Goal: Submit feedback/report problem: Submit feedback/report problem

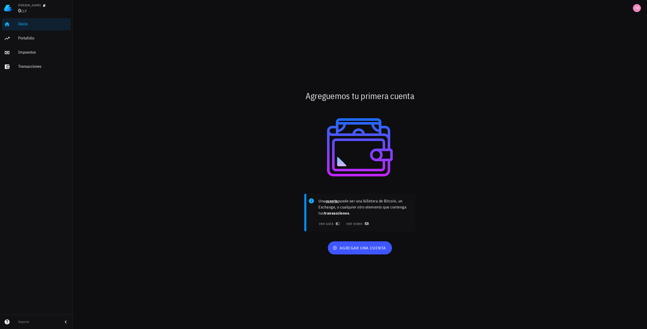
drag, startPoint x: 0, startPoint y: 0, endPoint x: 294, endPoint y: 161, distance: 334.9
click at [294, 161] on div at bounding box center [360, 147] width 294 height 81
click at [352, 245] on span "agregar una cuenta" at bounding box center [360, 247] width 52 height 5
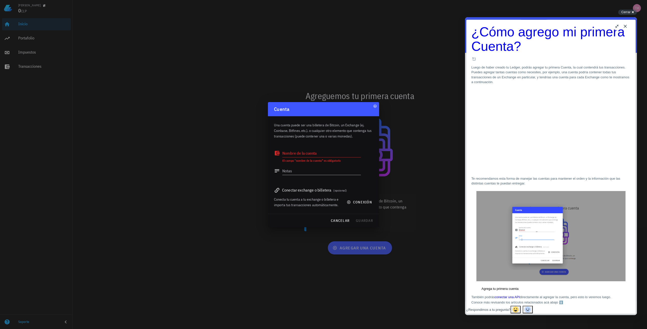
click at [309, 192] on div "Conectar exchange o billetera (opcional)" at bounding box center [323, 190] width 99 height 7
drag, startPoint x: 324, startPoint y: 190, endPoint x: 340, endPoint y: 190, distance: 15.7
click at [324, 190] on div "Conectar exchange o billetera (opcional)" at bounding box center [323, 190] width 99 height 7
click at [341, 190] on span "(opcional)" at bounding box center [339, 191] width 13 height 4
click at [276, 190] on icon at bounding box center [277, 190] width 5 height 5
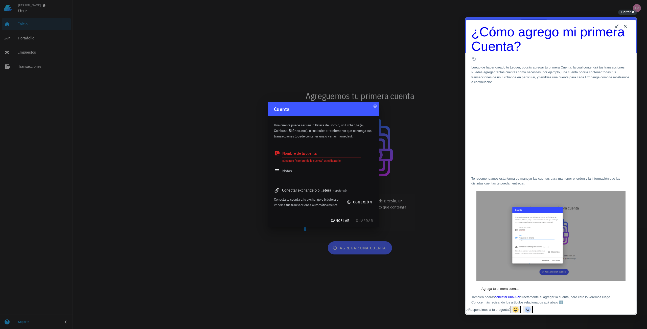
click at [290, 191] on div "Conectar exchange o billetera (opcional)" at bounding box center [323, 190] width 99 height 7
drag, startPoint x: 334, startPoint y: 191, endPoint x: 350, endPoint y: 199, distance: 17.6
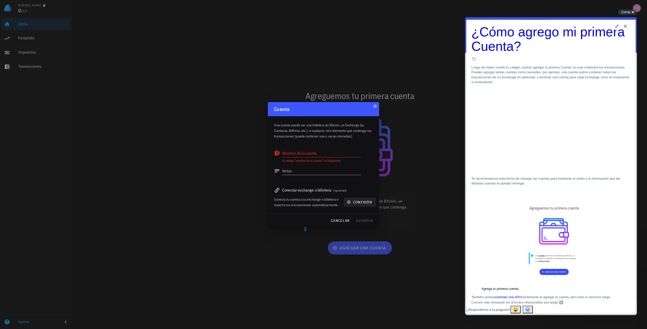
click at [335, 191] on div "Conectar exchange o billetera (opcional)" at bounding box center [323, 190] width 99 height 7
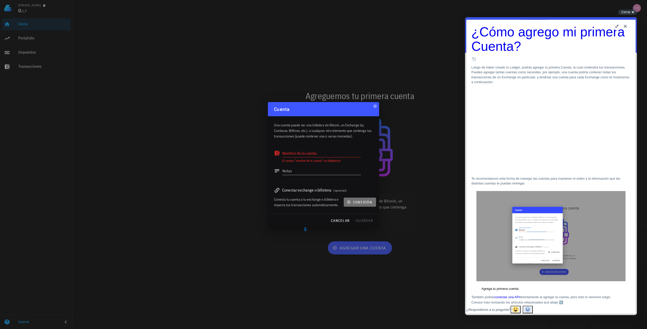
click at [353, 201] on span "conexión" at bounding box center [360, 202] width 24 height 5
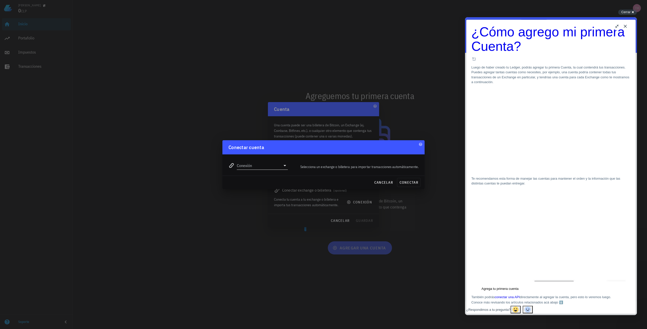
click at [250, 165] on input "Conexión" at bounding box center [259, 166] width 44 height 8
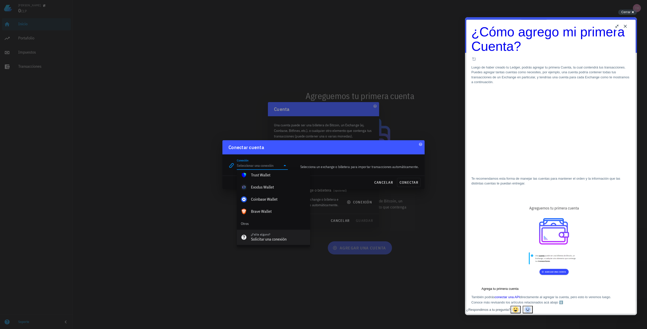
scroll to position [355, 0]
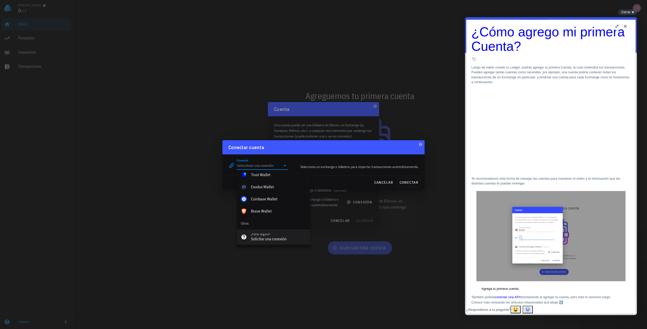
click at [265, 235] on div "¿Falta alguno?" at bounding box center [278, 235] width 55 height 4
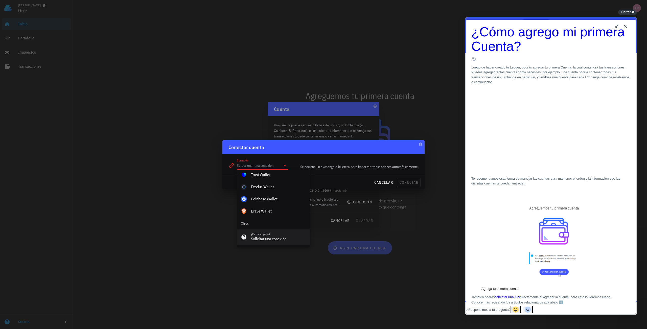
click at [265, 234] on div "¿Falta alguno?" at bounding box center [278, 235] width 55 height 4
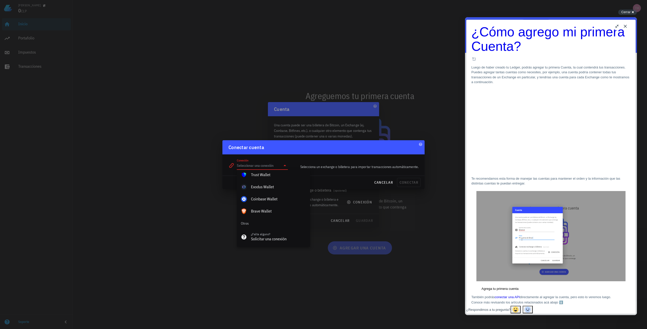
click at [254, 165] on input "Conexión" at bounding box center [259, 166] width 44 height 8
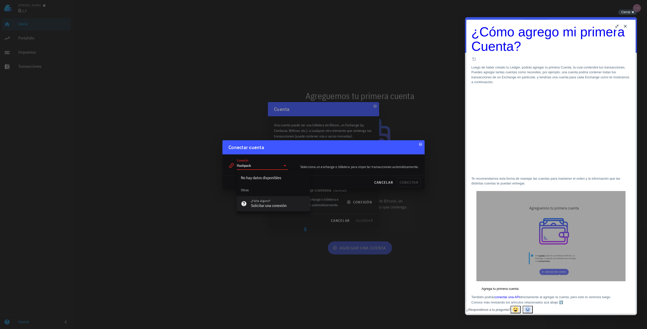
click at [275, 200] on div "¿Falta alguno?" at bounding box center [278, 201] width 55 height 4
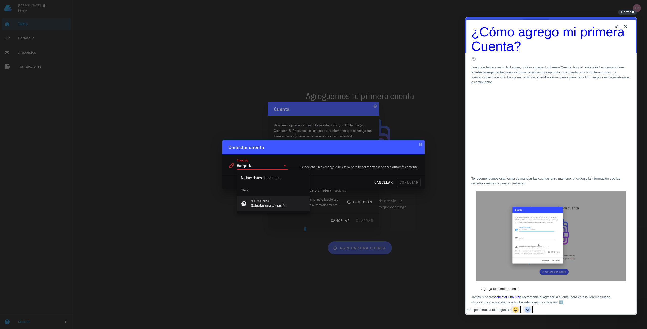
type input "Hashpack"
click at [275, 200] on div "¿Falta alguno?" at bounding box center [278, 201] width 55 height 4
click at [254, 207] on div "Solicitar una conexión" at bounding box center [278, 205] width 55 height 5
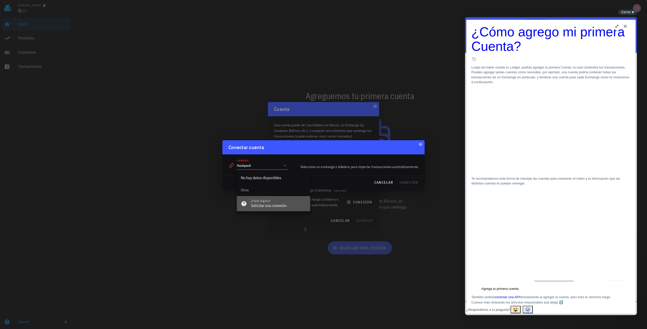
click at [254, 207] on div "Solicitar una conexión" at bounding box center [278, 205] width 55 height 5
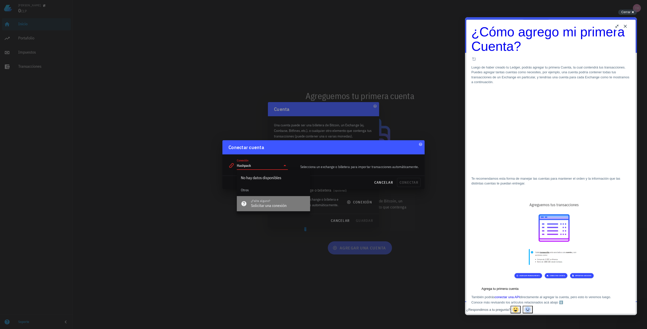
click at [254, 207] on div "Solicitar una conexión" at bounding box center [278, 205] width 55 height 5
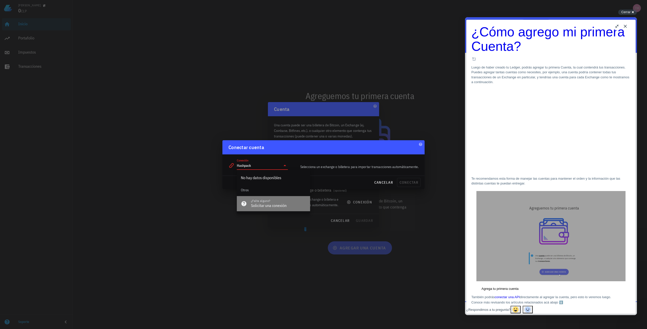
click at [254, 207] on div "Solicitar una conexión" at bounding box center [278, 205] width 55 height 5
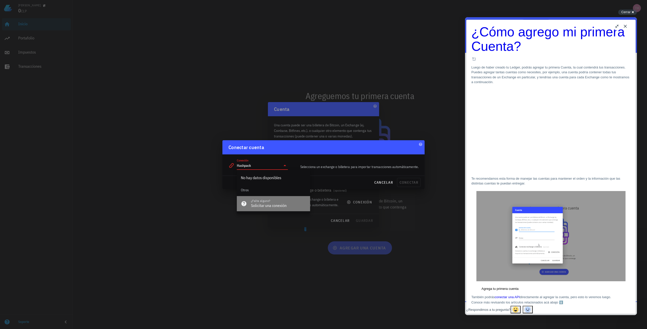
click at [254, 207] on div "Solicitar una conexión" at bounding box center [278, 205] width 55 height 5
click at [530, 176] on p "Te recomendamos esta forma de manejar las cuentas para mantener el orden y la i…" at bounding box center [551, 181] width 159 height 10
click at [513, 65] on p "Luego de haber creado tu Ledger, podrás agregar tu primera Cuenta, la cual cont…" at bounding box center [551, 75] width 159 height 20
drag, startPoint x: 244, startPoint y: 201, endPoint x: 245, endPoint y: 197, distance: 5.0
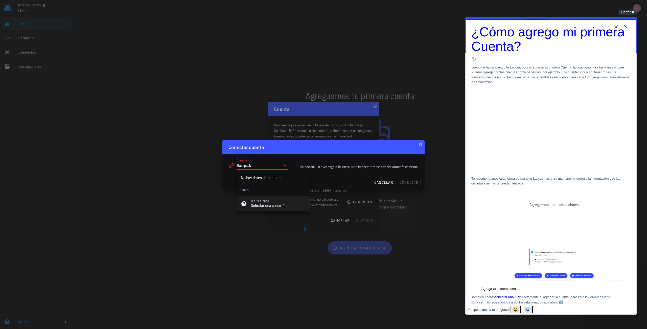
click at [244, 201] on icon at bounding box center [243, 203] width 5 height 5
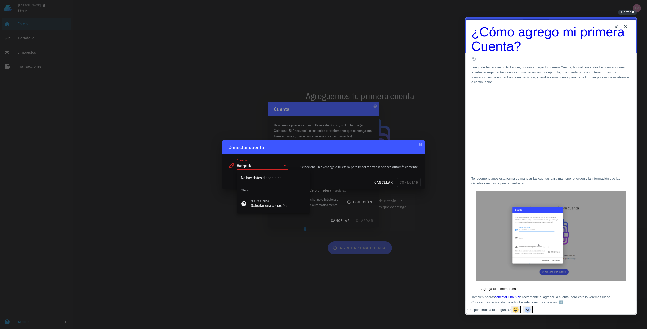
click at [241, 164] on input "Hashpack" at bounding box center [259, 166] width 44 height 8
click at [230, 164] on icon at bounding box center [232, 166] width 6 height 6
drag, startPoint x: 625, startPoint y: 27, endPoint x: 624, endPoint y: 24, distance: 3.5
click at [625, 27] on button "Close" at bounding box center [625, 26] width 8 height 8
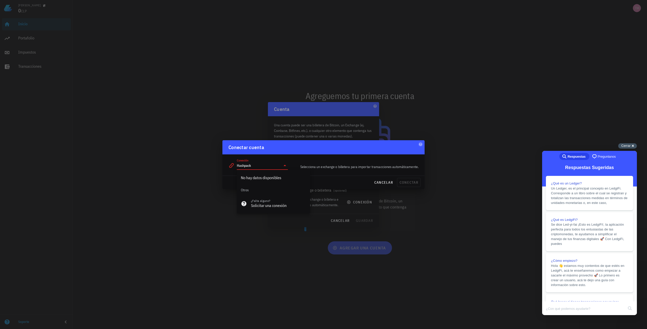
click at [632, 147] on div "Cerrar cross-small" at bounding box center [627, 145] width 19 height 5
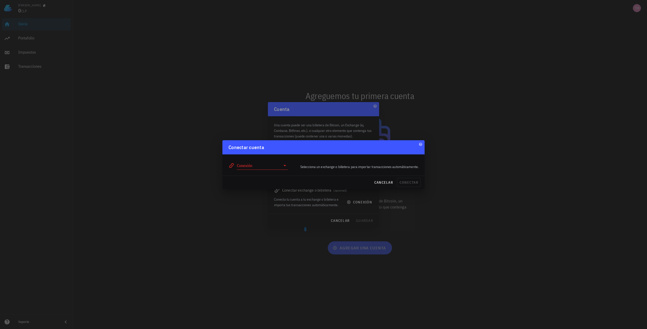
click at [274, 172] on div "Conexión" at bounding box center [258, 163] width 65 height 18
click at [278, 170] on div "Conexión" at bounding box center [258, 163] width 65 height 18
click at [280, 168] on input "Conexión" at bounding box center [259, 166] width 44 height 8
click at [271, 239] on div "Solicitar una conexión" at bounding box center [278, 239] width 55 height 5
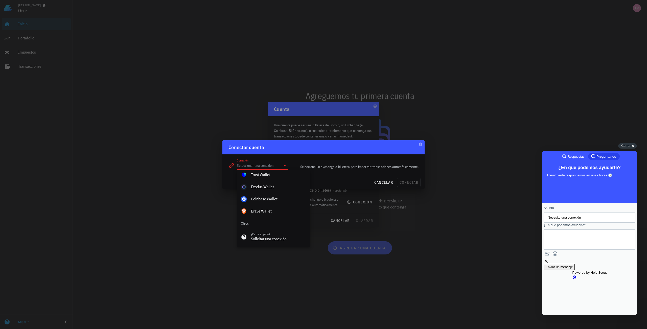
click at [567, 238] on textarea "¿En qué podemos ayudarte?" at bounding box center [571, 239] width 46 height 19
click at [572, 221] on input "Necesito una conexión" at bounding box center [590, 217] width 84 height 9
click at [575, 244] on textarea "¿En qué podemos ayudarte?" at bounding box center [571, 239] width 46 height 19
type textarea "Hola, sería posible considerar la red de hedera? La wallet hashpack me gustaría…"
click at [573, 275] on span "Enviar un mensaje" at bounding box center [559, 277] width 27 height 4
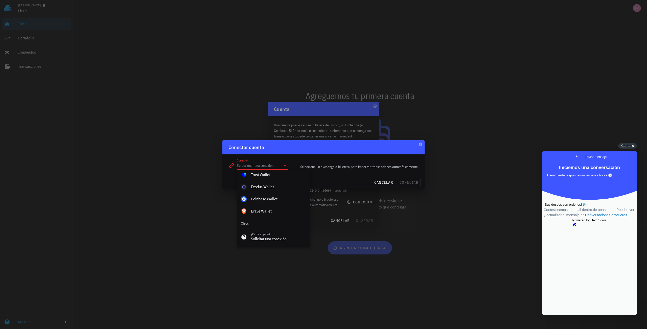
click at [568, 218] on div "¡Sus deseos son ordenes! 🧞 Contestaremos tu email dentro de unas horas. Puedes …" at bounding box center [590, 210] width 92 height 16
click at [632, 146] on div "Cerrar cross-small" at bounding box center [627, 145] width 19 height 5
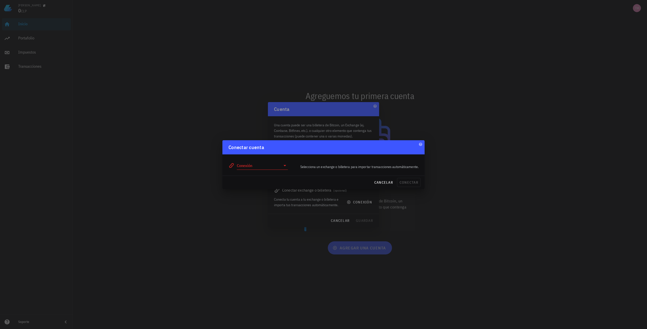
click at [279, 161] on div "Conexión" at bounding box center [258, 164] width 59 height 11
click at [278, 162] on input "Conexión" at bounding box center [259, 166] width 44 height 8
click at [261, 191] on div "Binance" at bounding box center [278, 190] width 55 height 5
type input "Binance"
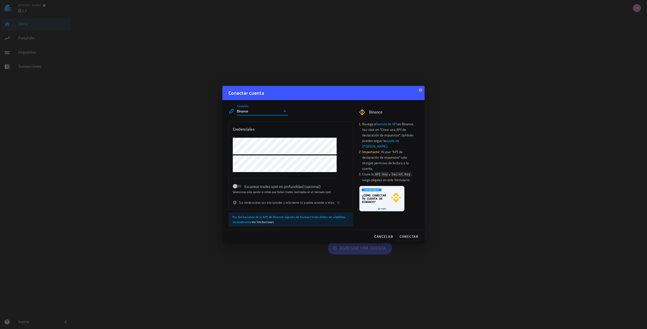
drag, startPoint x: 251, startPoint y: 181, endPoint x: 392, endPoint y: 162, distance: 142.3
click at [392, 161] on li "Importante : Al usar "API de declaración de impuestos" solo otorgas permisos de…" at bounding box center [390, 160] width 56 height 22
click at [387, 241] on div "cancelar conectar" at bounding box center [323, 236] width 202 height 13
click at [387, 237] on span "cancelar" at bounding box center [383, 236] width 19 height 5
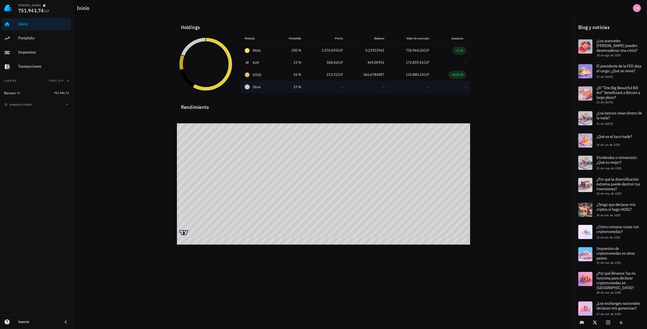
click at [254, 89] on span "Otros" at bounding box center [257, 86] width 8 height 5
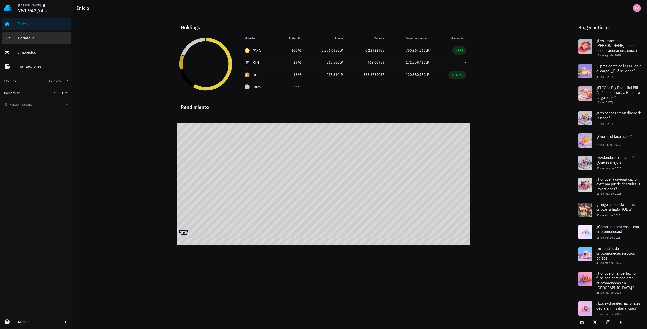
click at [41, 41] on div "Portafolio" at bounding box center [43, 38] width 51 height 11
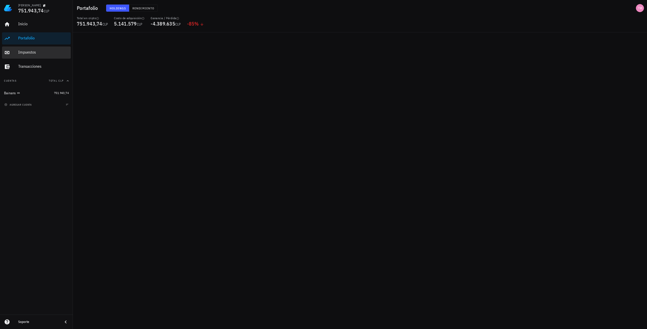
click at [37, 53] on div "Impuestos" at bounding box center [43, 52] width 51 height 5
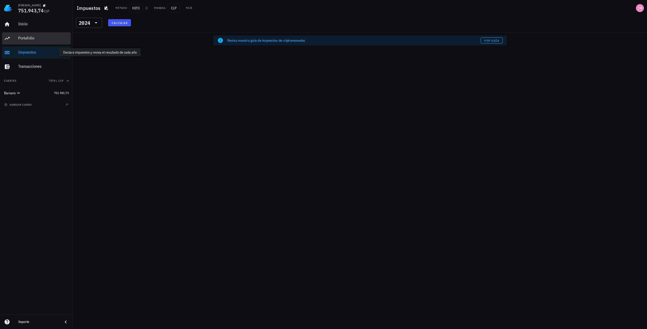
click at [38, 42] on div "Portafolio" at bounding box center [43, 38] width 51 height 11
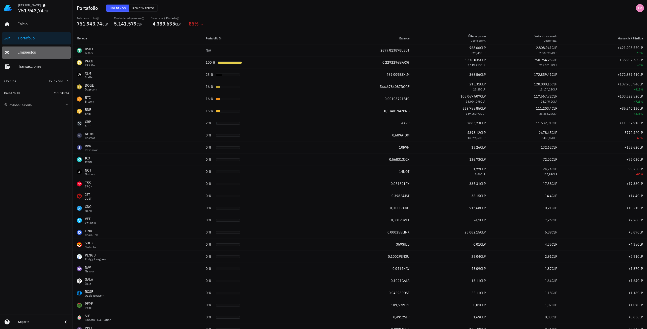
click at [47, 54] on div "Impuestos" at bounding box center [43, 52] width 51 height 5
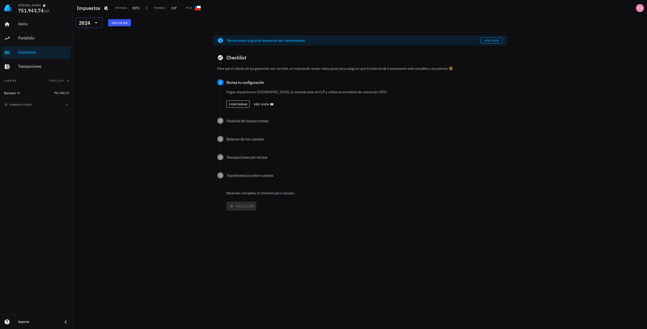
click at [86, 23] on div "2024" at bounding box center [84, 22] width 11 height 5
click at [151, 57] on div "Revisa nuestra guía de impuestos de criptomonedas Ver guía Checklist Para que e…" at bounding box center [360, 180] width 574 height 297
click at [358, 93] on p "Pagas impuestos en Chile, la moneda base es CLP y utilizaras el método de valor…" at bounding box center [365, 91] width 276 height 5
click at [264, 104] on span "Ver guía 📖" at bounding box center [264, 104] width 20 height 4
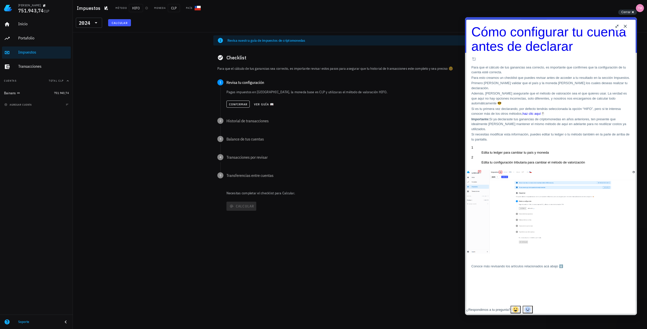
drag, startPoint x: 721, startPoint y: 119, endPoint x: 578, endPoint y: 81, distance: 147.2
click at [578, 81] on div "Para que el cálculo de tus ganancias sea correcto, es importante que confirmes …" at bounding box center [551, 167] width 159 height 204
click at [154, 63] on div "Revisa nuestra guía de impuestos de criptomonedas Ver guía Checklist Para que e…" at bounding box center [360, 180] width 574 height 297
click at [32, 30] on div "Inicio" at bounding box center [43, 23] width 51 height 11
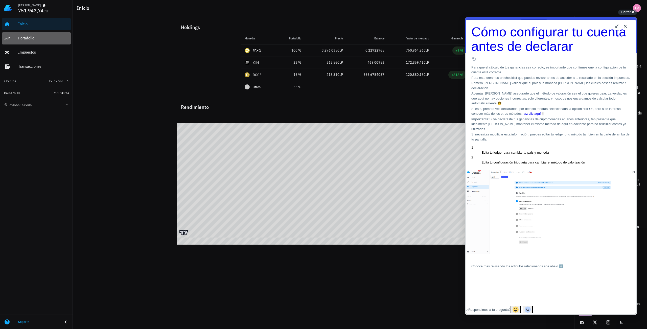
click at [42, 36] on div "Portafolio" at bounding box center [43, 38] width 51 height 5
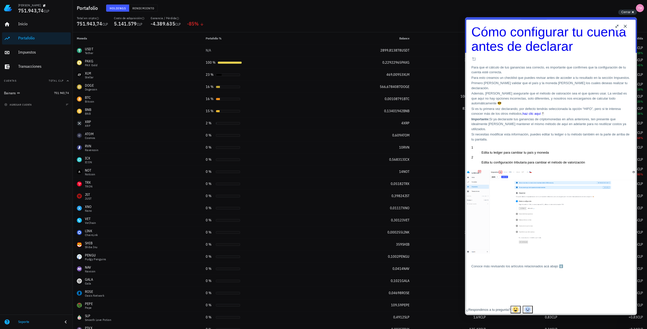
click at [628, 27] on button "Close" at bounding box center [625, 26] width 8 height 8
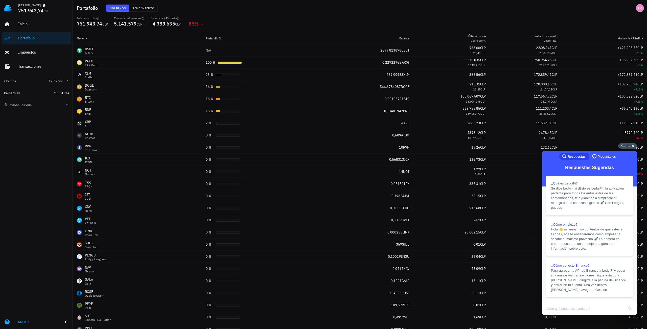
click at [629, 147] on span "Cerrar" at bounding box center [625, 146] width 9 height 4
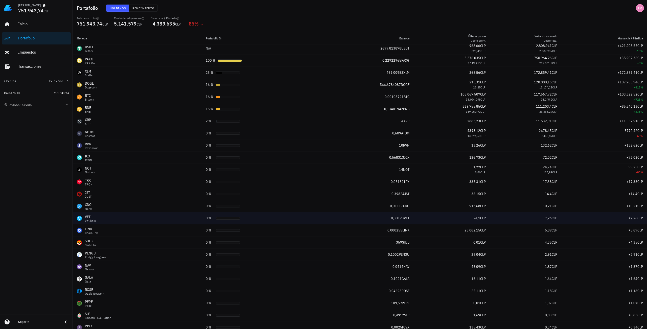
scroll to position [0, 0]
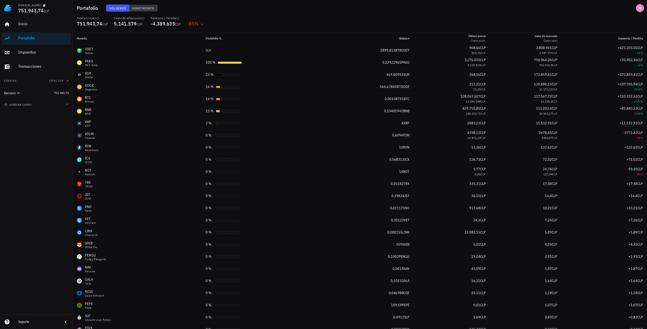
click at [138, 6] on span "Rendimiento" at bounding box center [143, 8] width 22 height 4
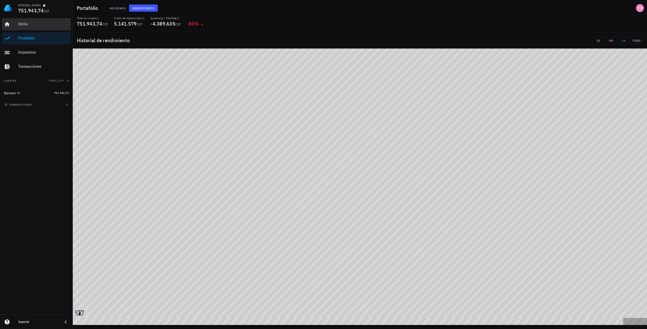
click at [36, 22] on div "Inicio" at bounding box center [43, 23] width 51 height 5
